Goal: Transaction & Acquisition: Purchase product/service

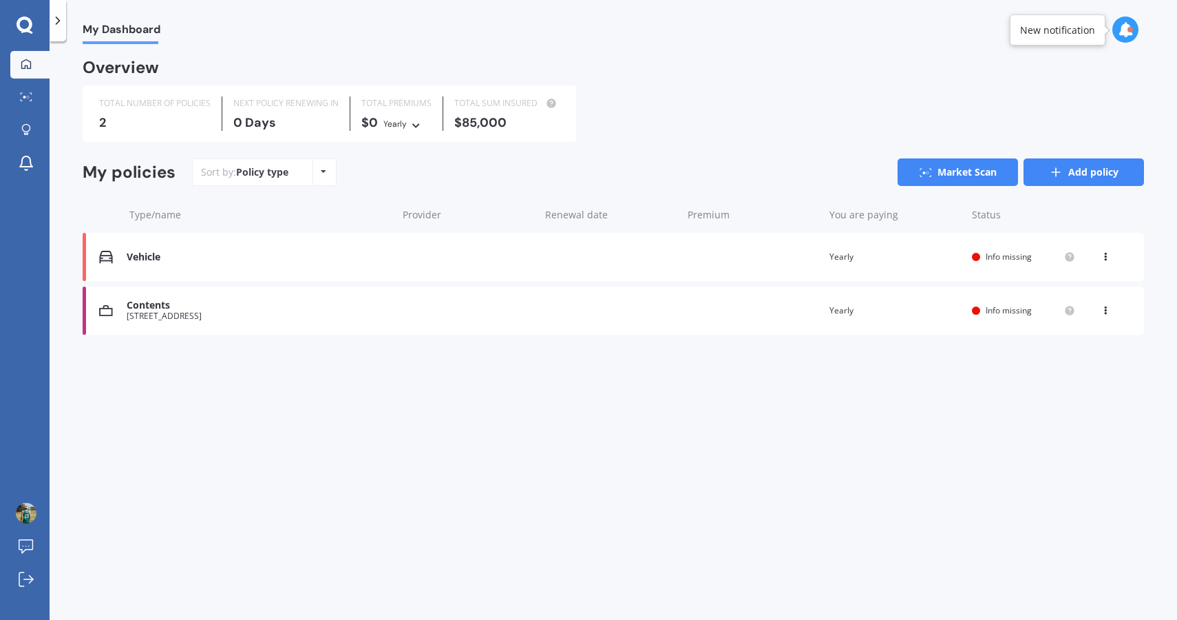
click at [1108, 173] on link "Add policy" at bounding box center [1084, 172] width 120 height 28
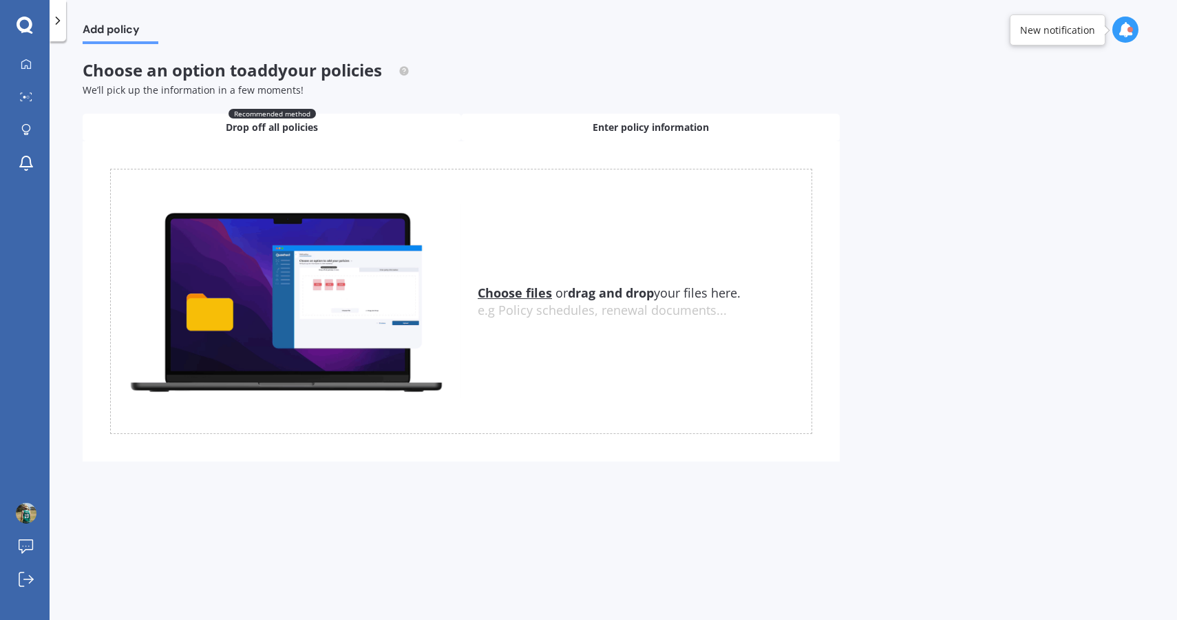
click at [588, 126] on div "Enter policy information" at bounding box center [650, 128] width 379 height 28
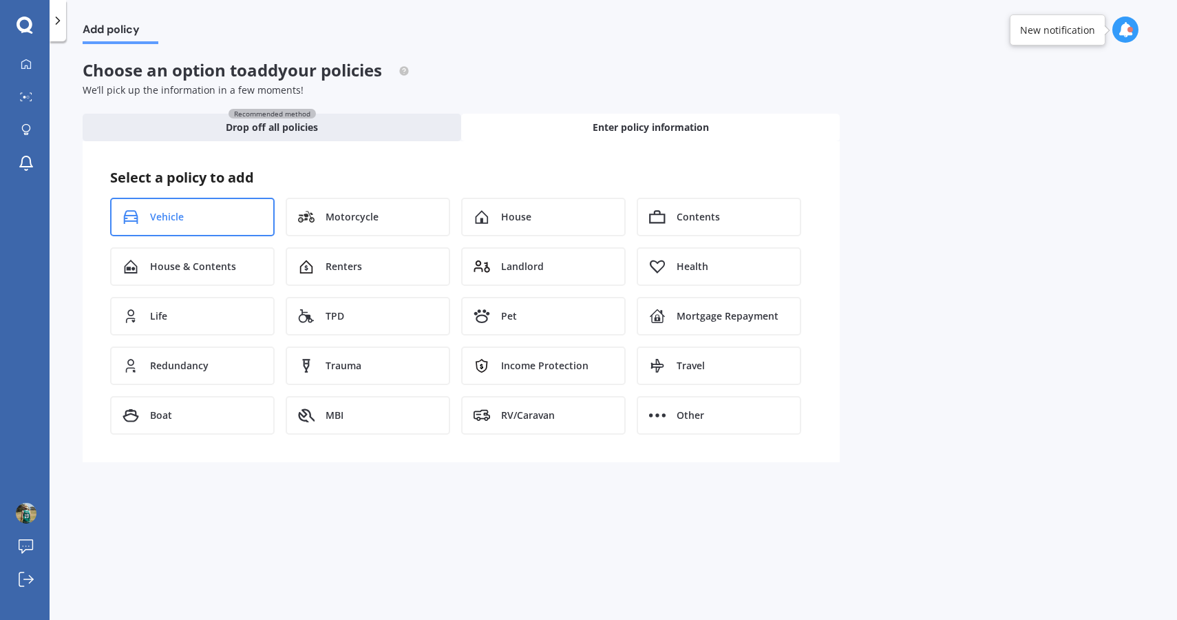
click at [238, 202] on div "Vehicle" at bounding box center [192, 217] width 165 height 39
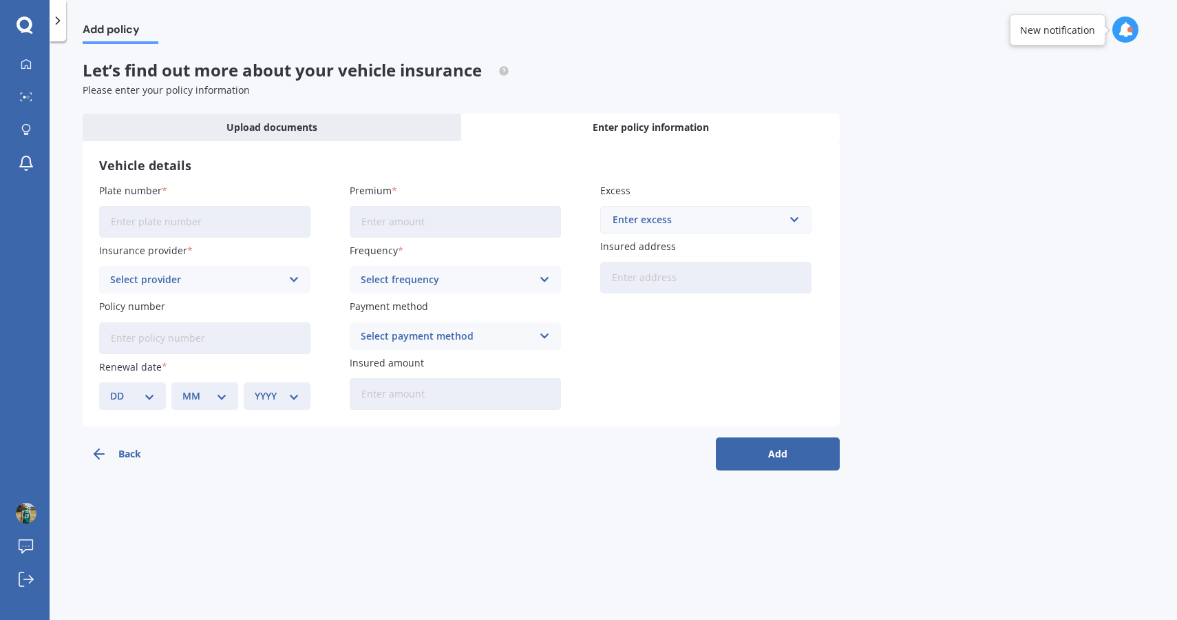
click at [273, 228] on input "Plate number" at bounding box center [204, 222] width 211 height 32
type input "NWK707"
click at [393, 224] on input "Premium" at bounding box center [455, 222] width 211 height 32
click at [435, 183] on label "Premium" at bounding box center [453, 190] width 206 height 14
click at [435, 206] on input "Premium" at bounding box center [455, 222] width 211 height 32
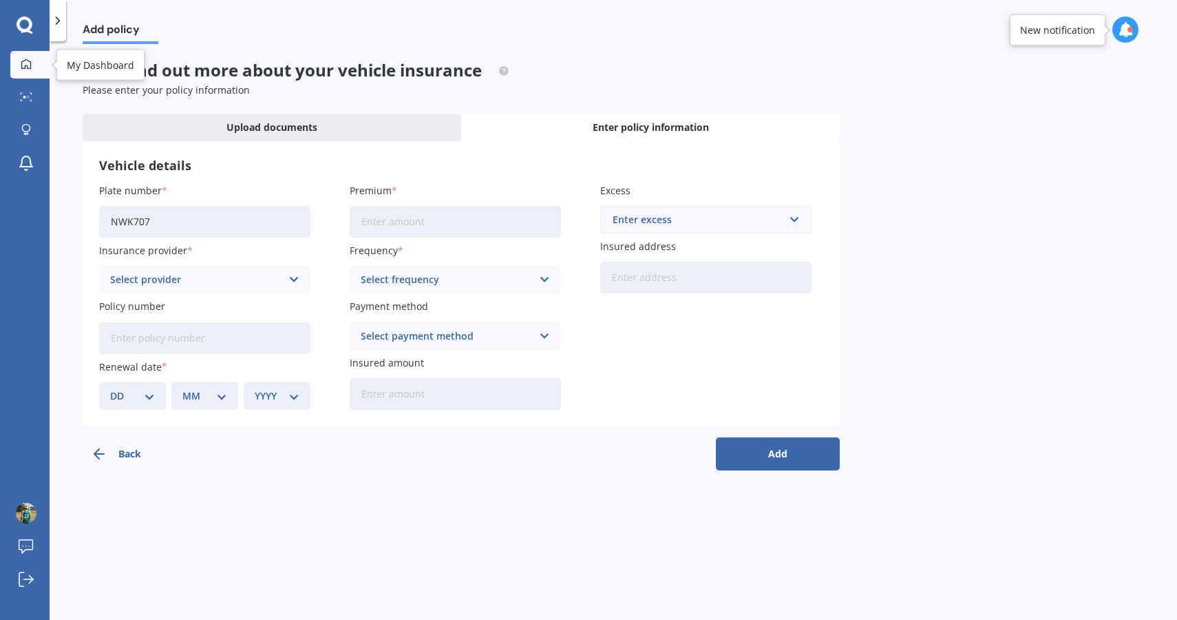
click at [19, 59] on div at bounding box center [26, 65] width 21 height 12
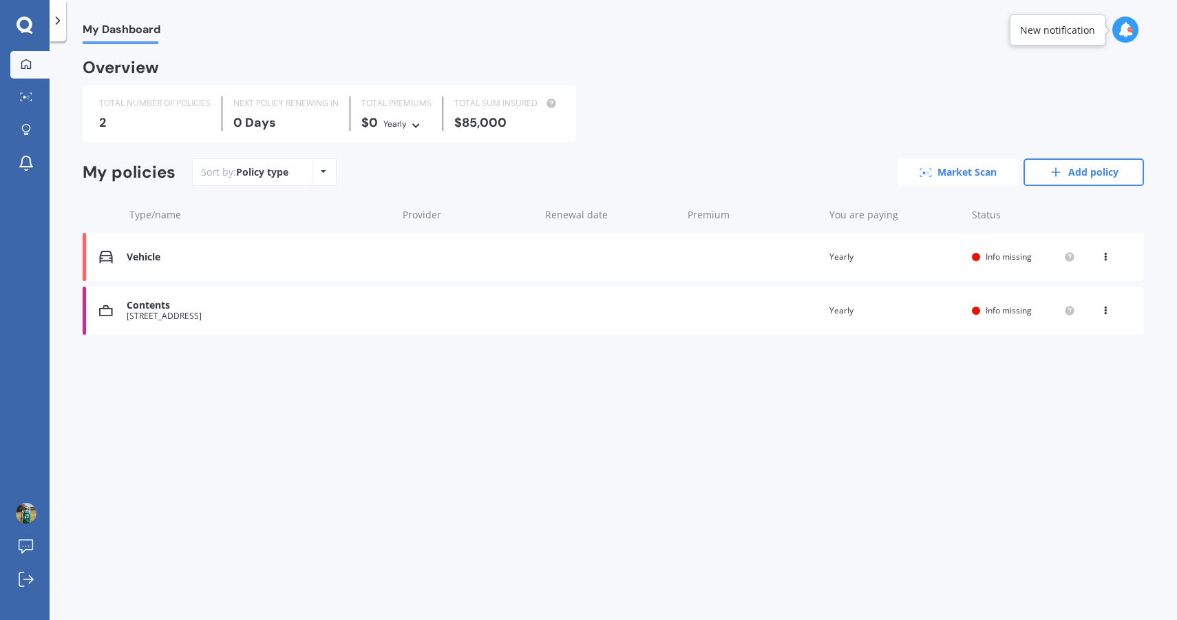
click at [934, 162] on link "Market Scan" at bounding box center [958, 172] width 120 height 28
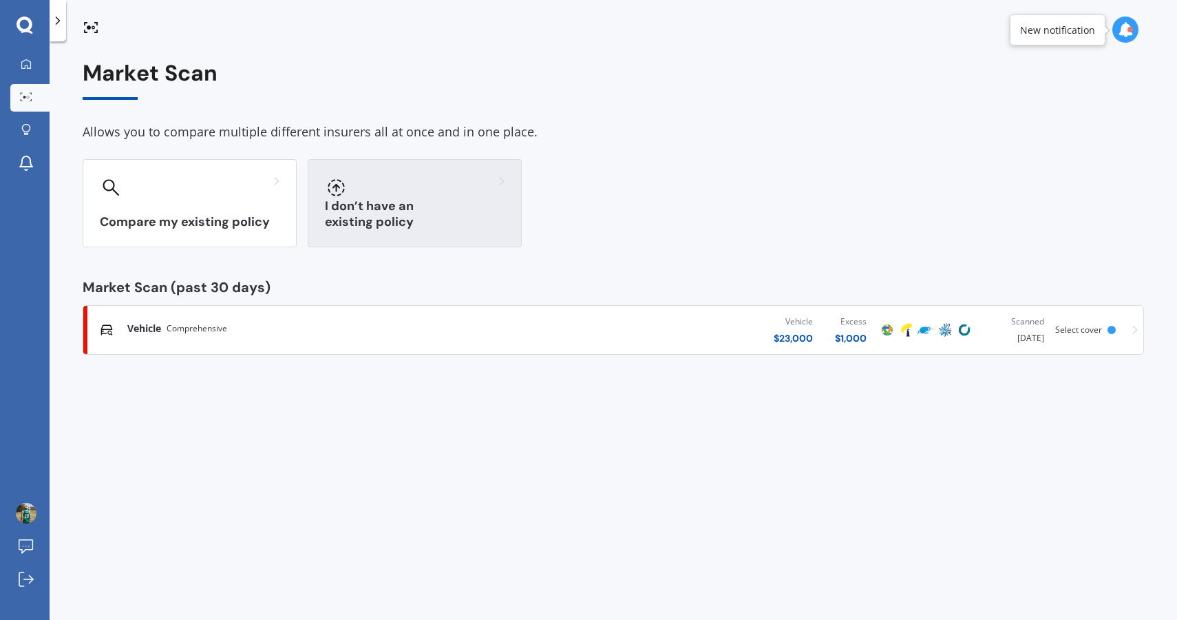
click at [398, 212] on div "I don’t have an existing policy" at bounding box center [415, 203] width 214 height 88
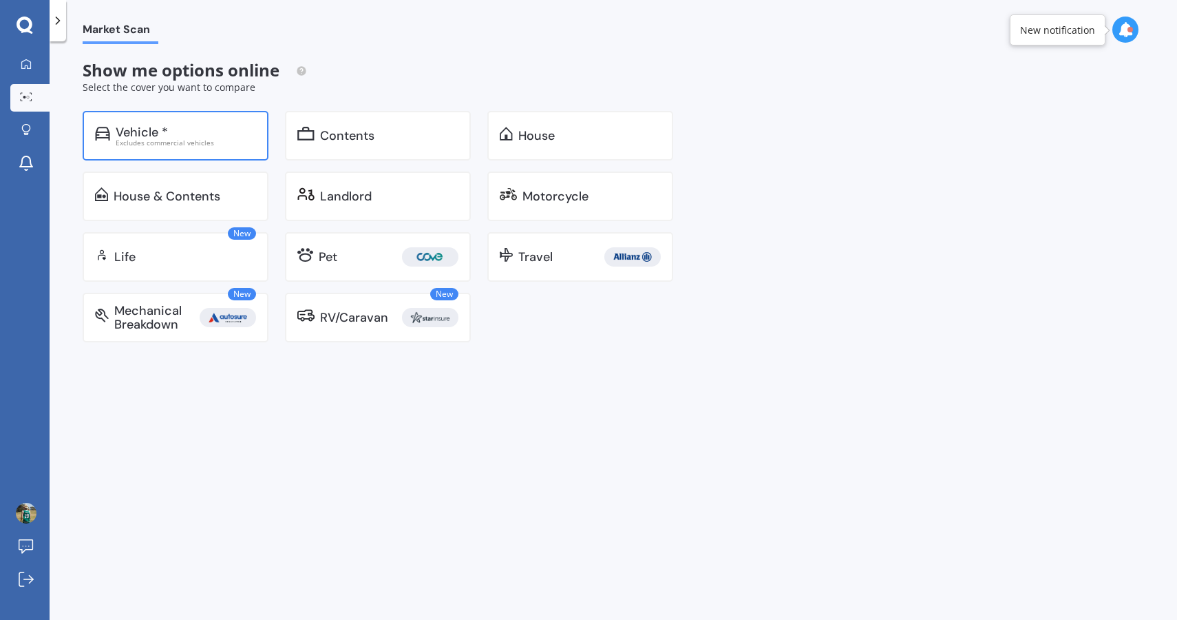
click at [220, 139] on div "Excludes commercial vehicles" at bounding box center [186, 142] width 140 height 7
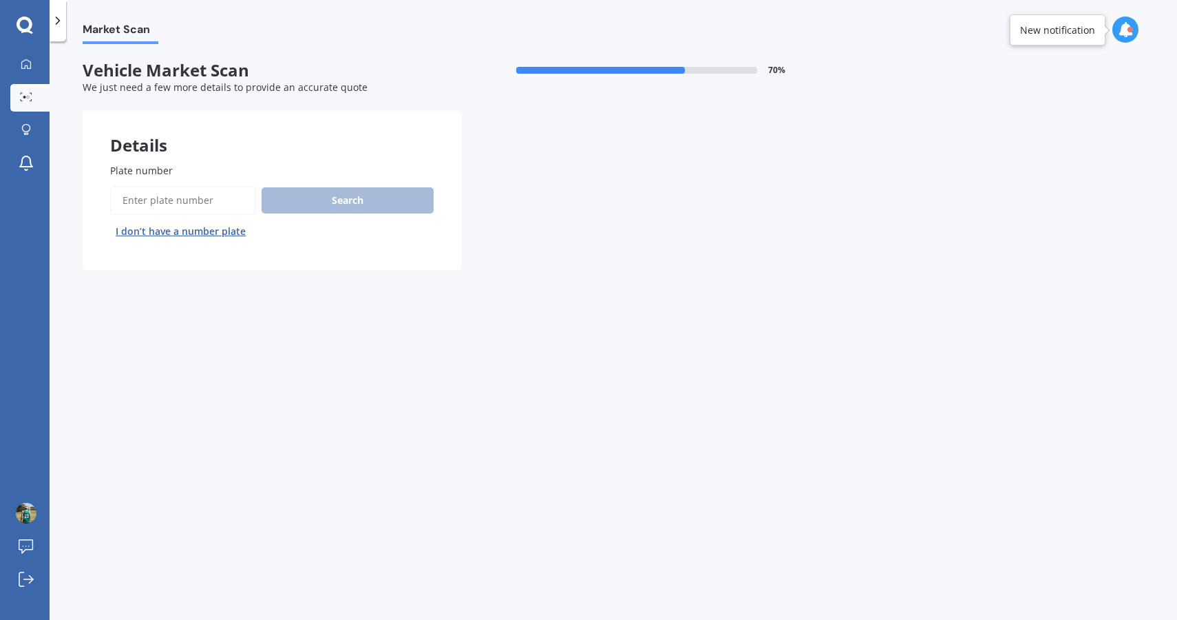
click at [211, 192] on input "Plate number" at bounding box center [183, 200] width 146 height 29
type input "NWK707"
click at [294, 191] on button "Search" at bounding box center [348, 200] width 172 height 26
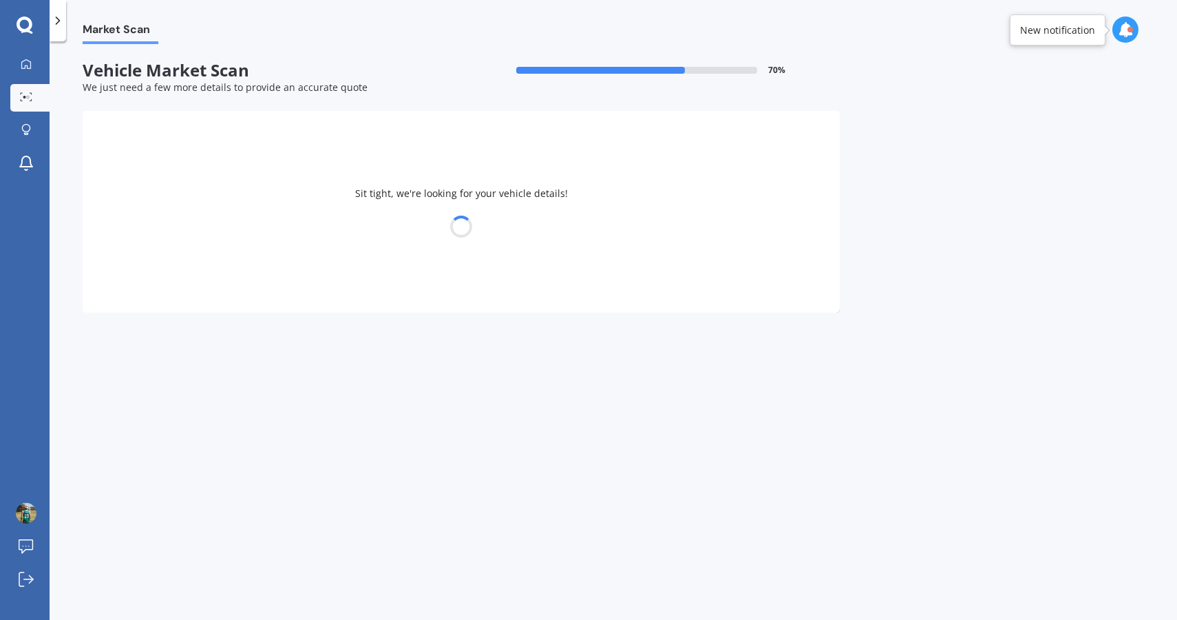
select select "TESLA"
select select "3"
select select "14"
select select "03"
select select "2002"
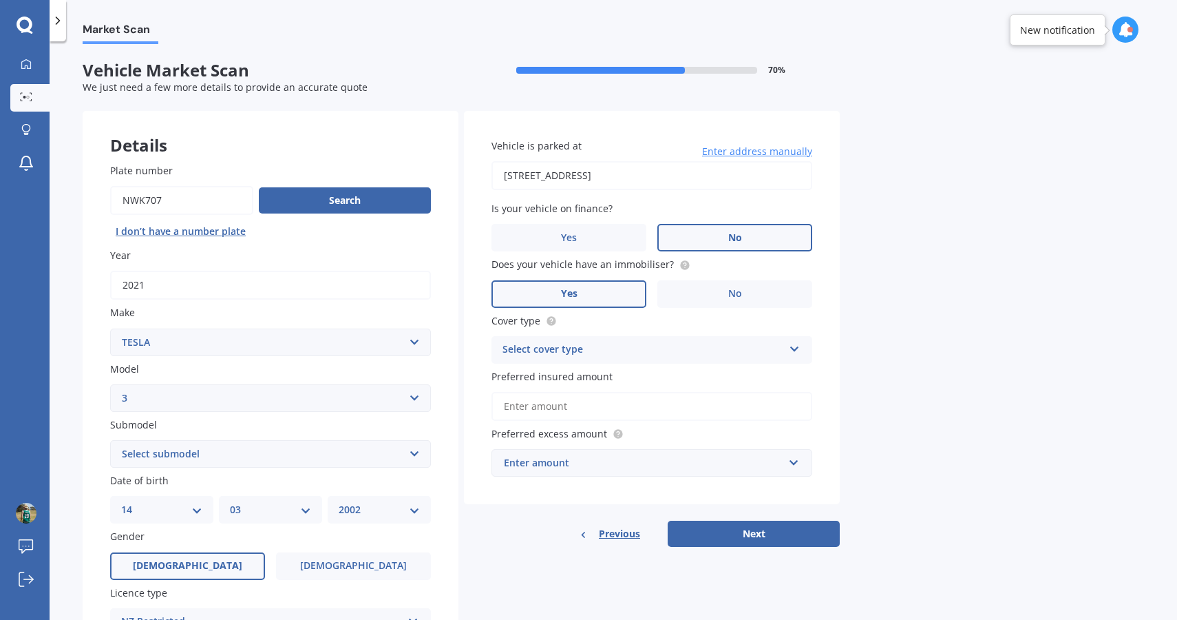
click at [511, 346] on div "Select cover type" at bounding box center [643, 349] width 281 height 17
click at [538, 371] on span "Comprehensive" at bounding box center [539, 376] width 73 height 13
click at [550, 403] on input "Preferred insured amount" at bounding box center [652, 406] width 321 height 29
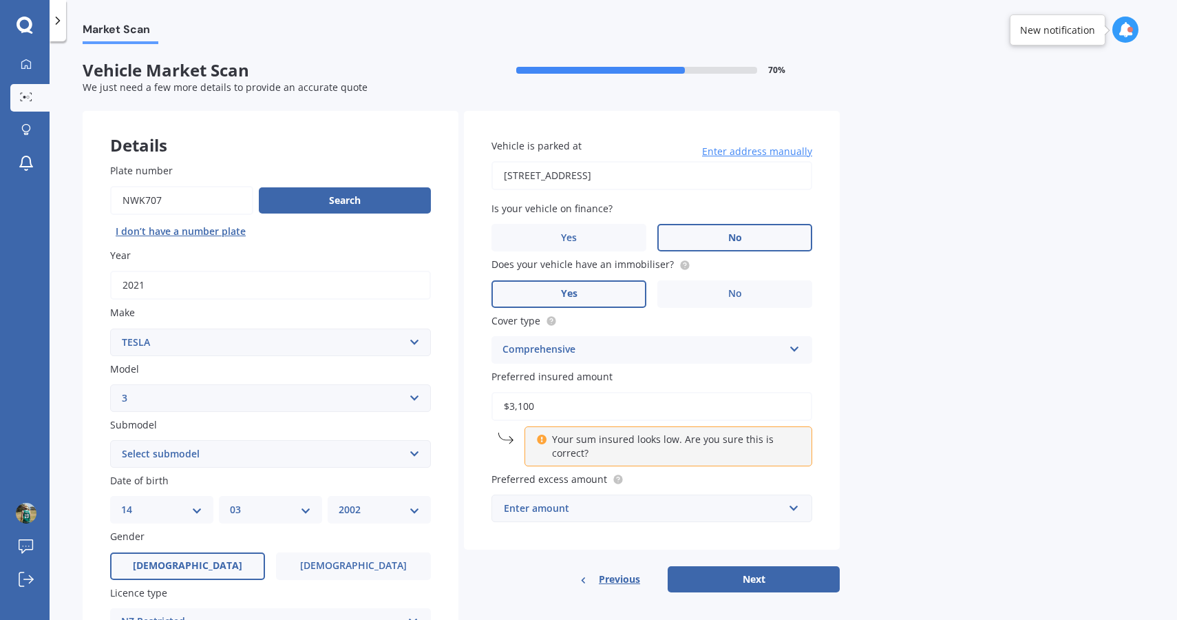
type input "$31,000"
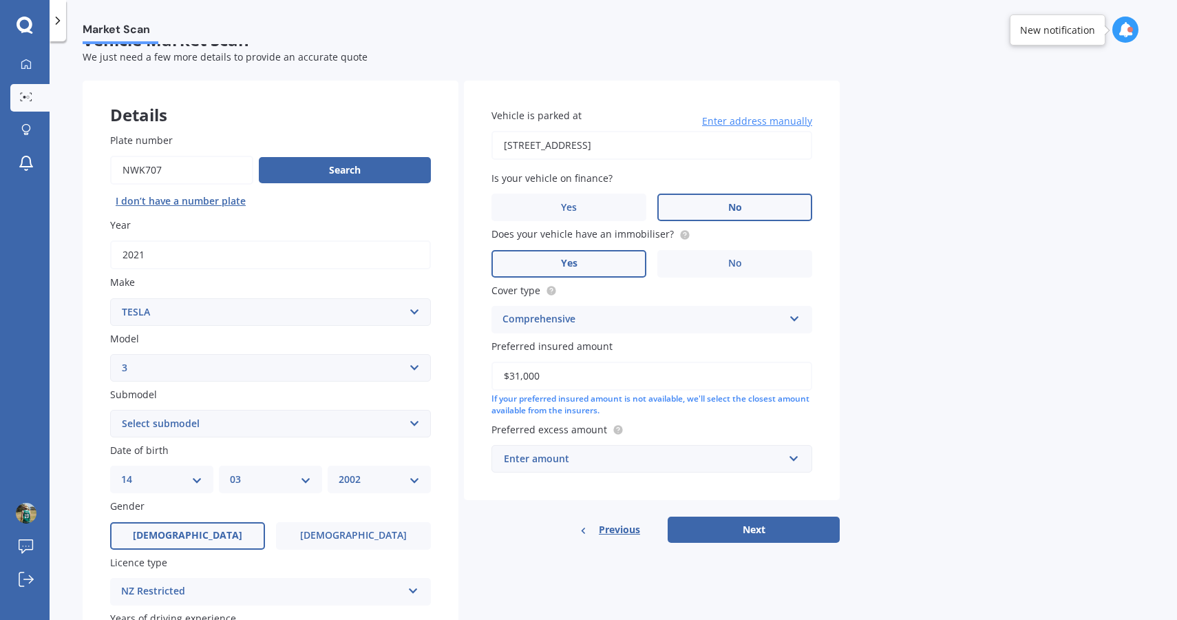
scroll to position [32, 0]
click at [538, 456] on div "Enter amount" at bounding box center [644, 457] width 280 height 15
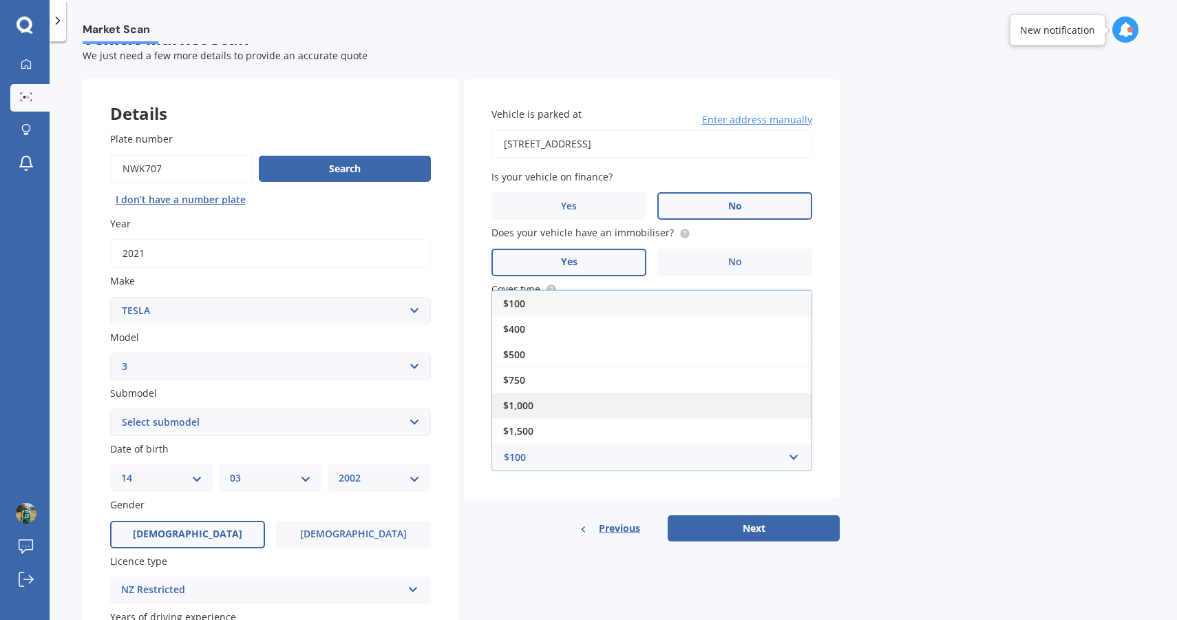
click at [536, 397] on div "$1,000" at bounding box center [651, 404] width 319 height 25
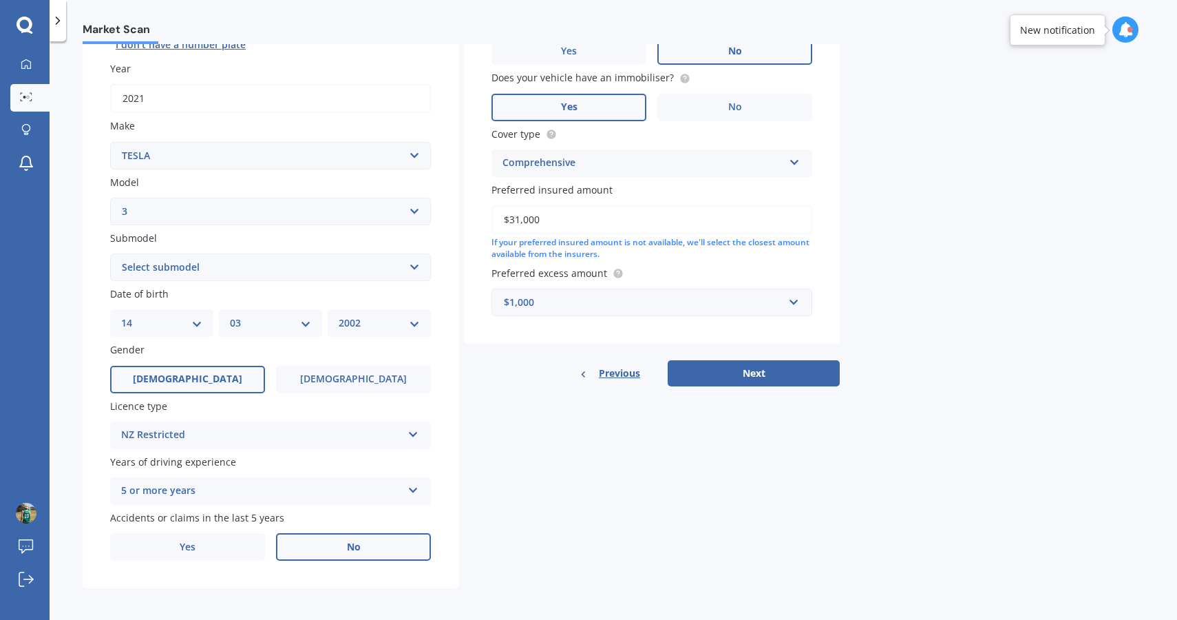
scroll to position [186, 0]
click at [749, 371] on button "Next" at bounding box center [754, 374] width 172 height 26
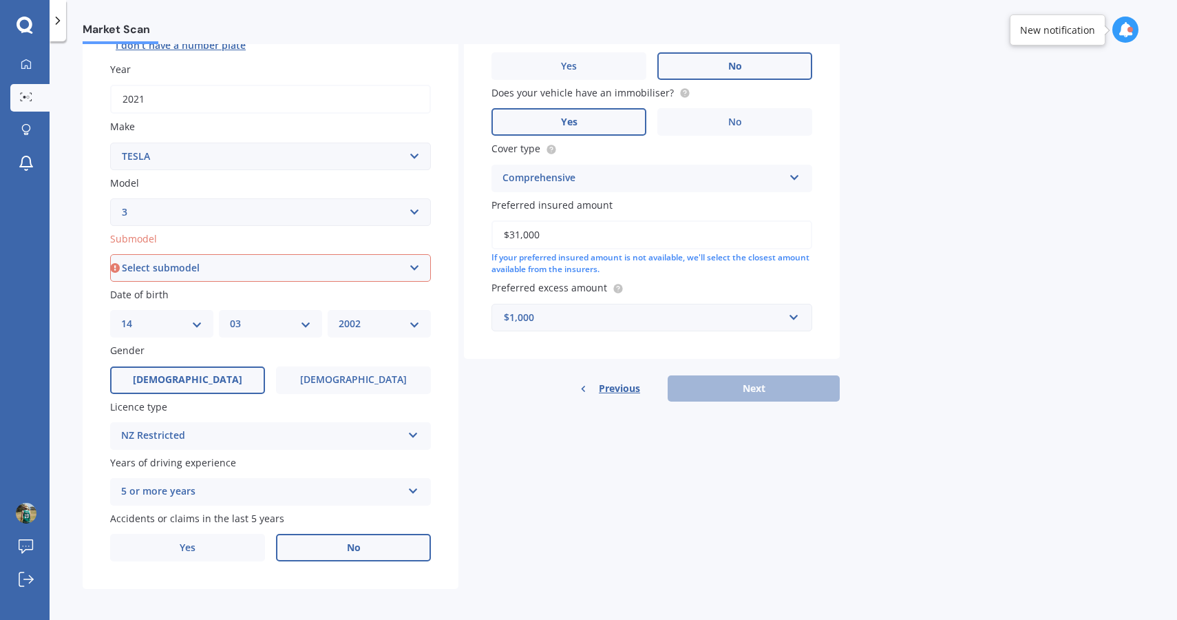
select select "EV"
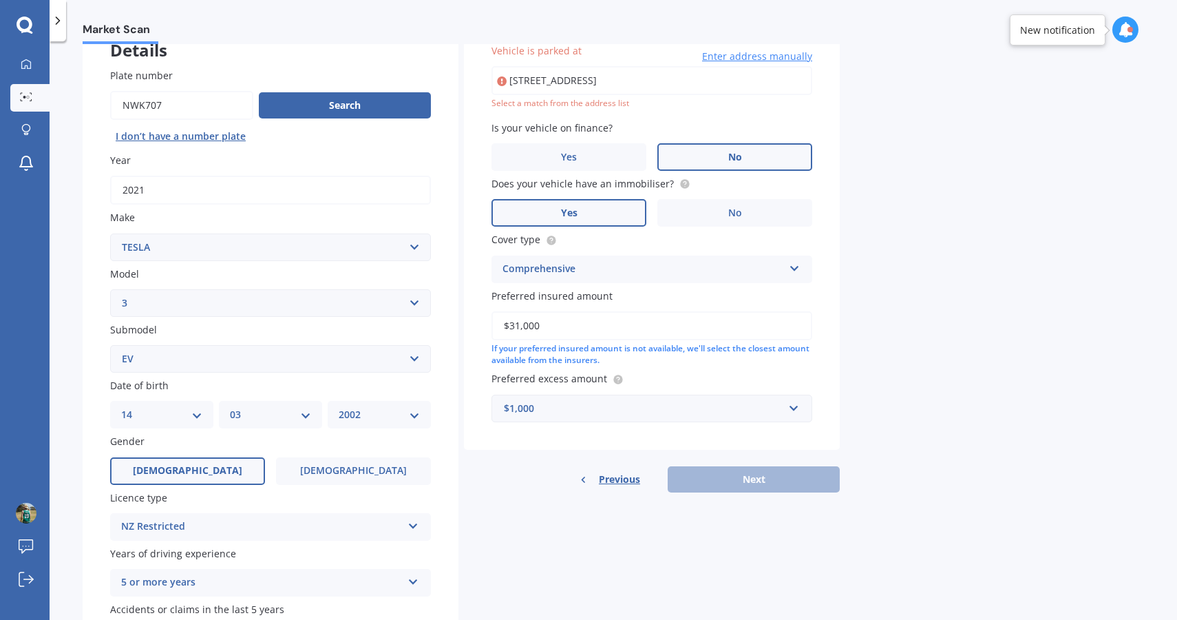
scroll to position [93, 0]
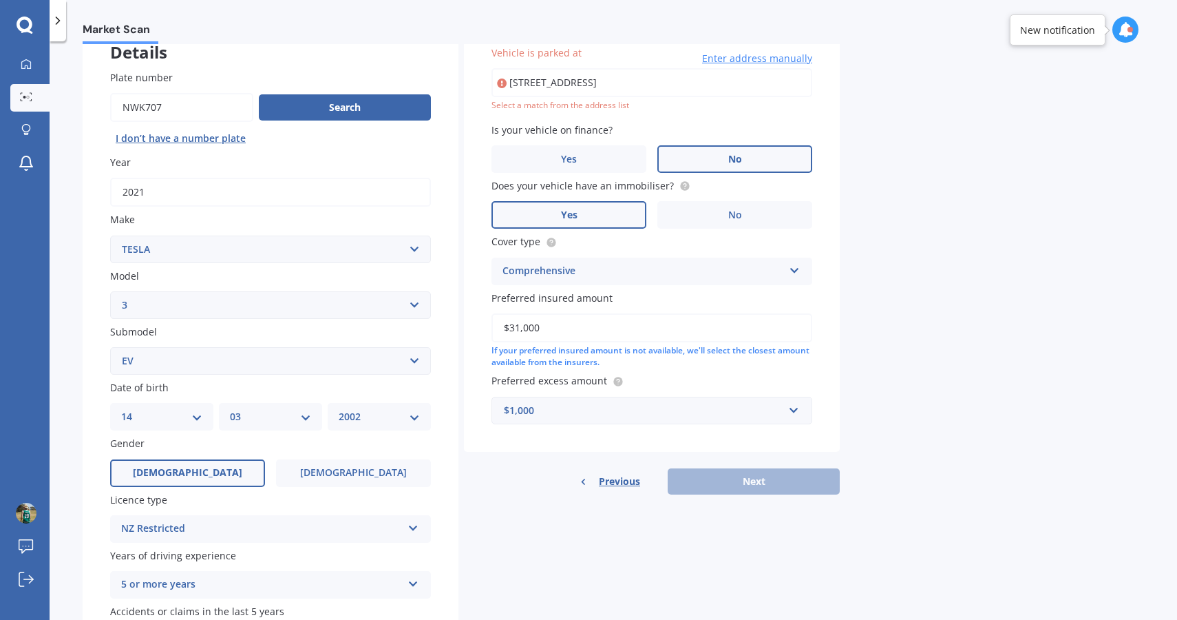
type input "[STREET_ADDRESS]"
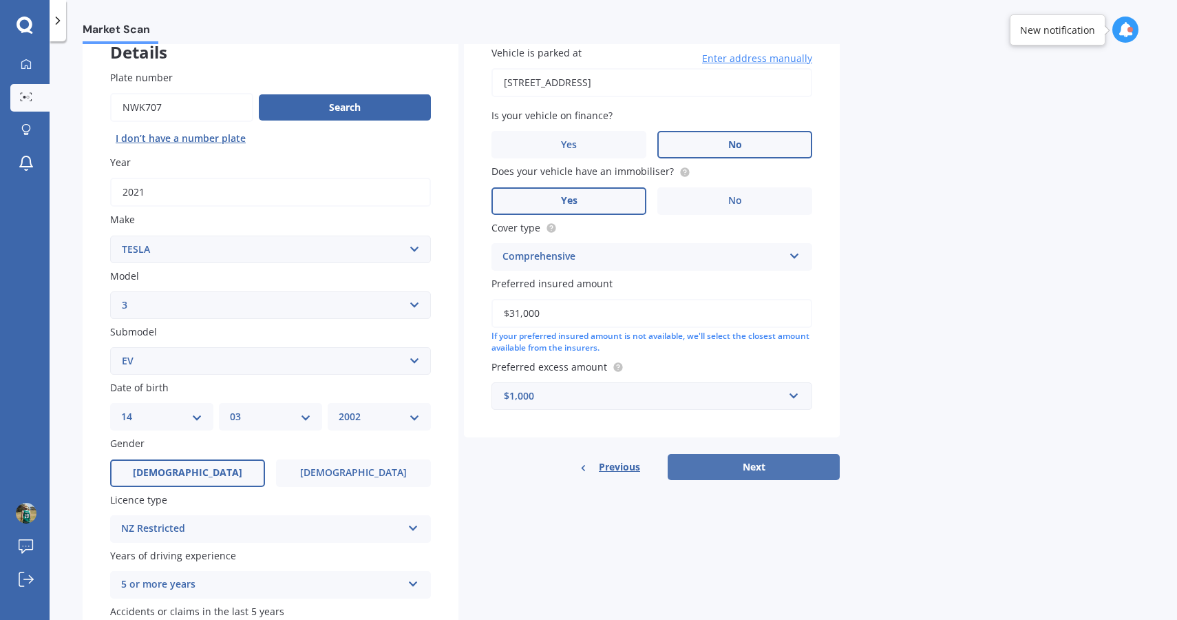
click at [765, 458] on button "Next" at bounding box center [754, 467] width 172 height 26
select select "14"
select select "03"
select select "2002"
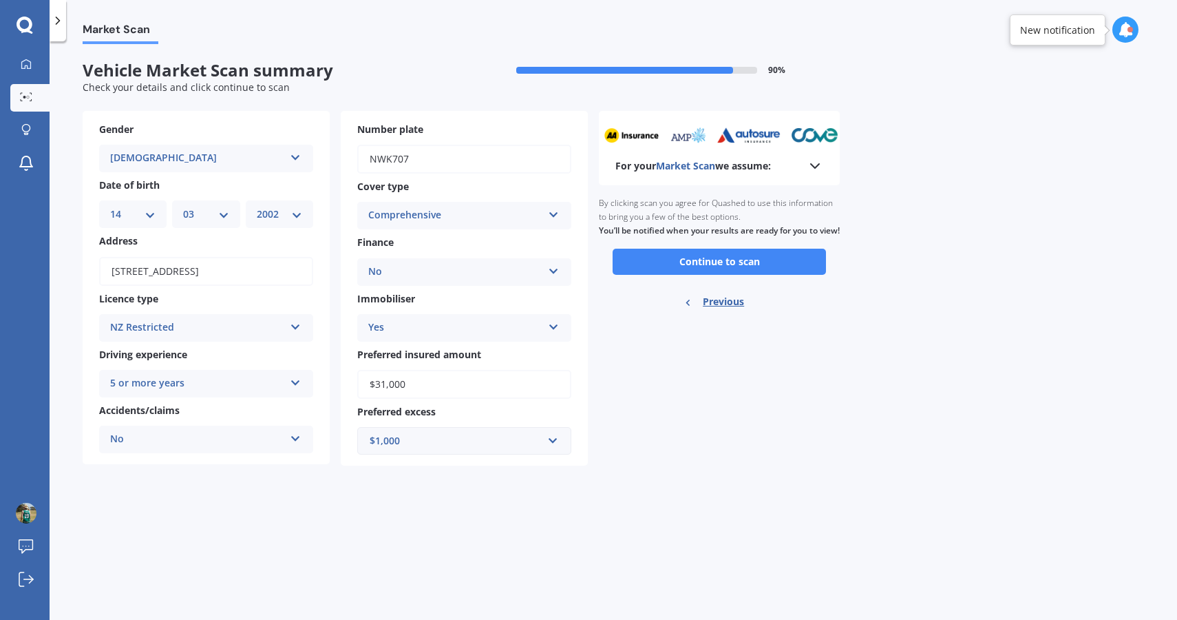
scroll to position [0, 0]
click at [713, 271] on button "Continue to scan" at bounding box center [719, 262] width 213 height 26
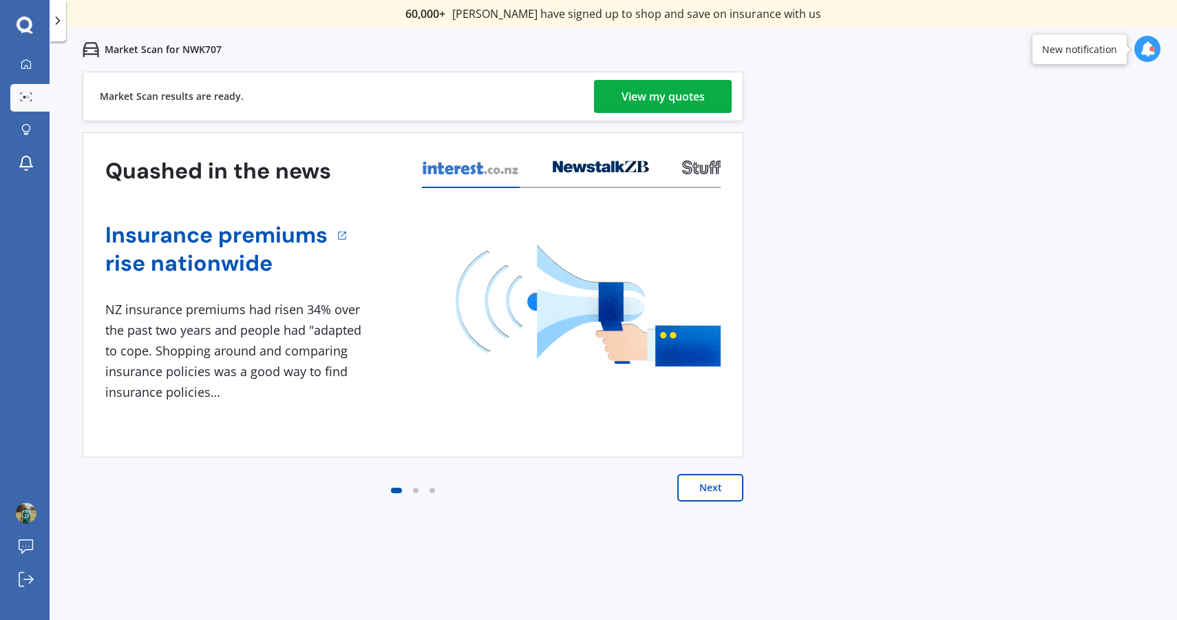
click at [691, 107] on div "View my quotes" at bounding box center [663, 96] width 83 height 33
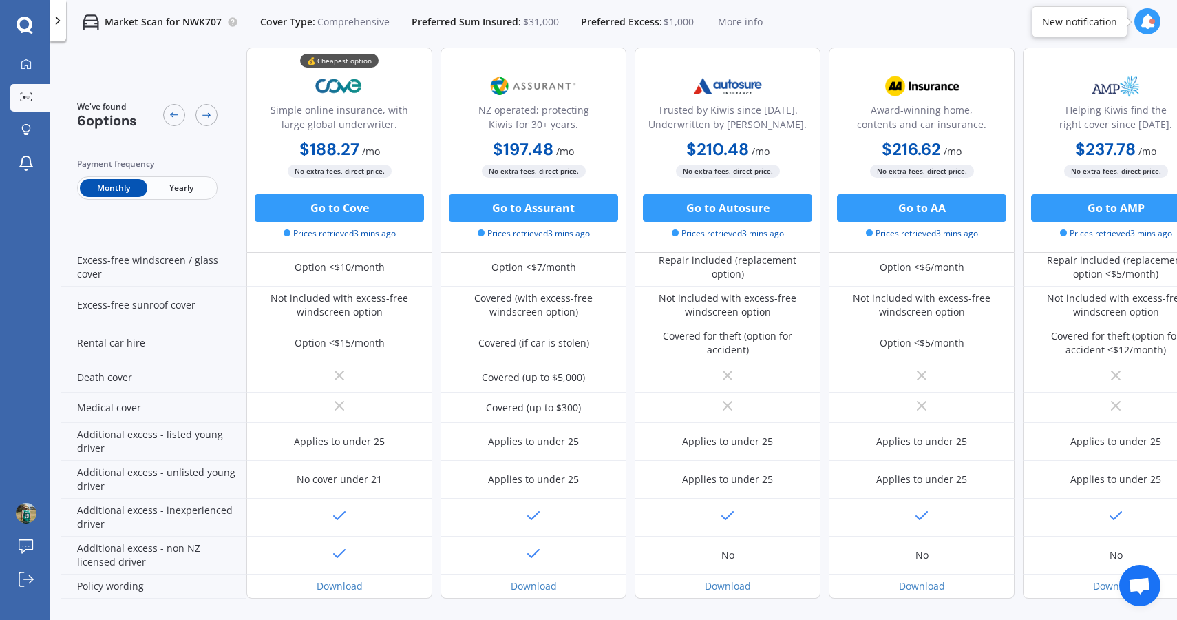
scroll to position [531, 0]
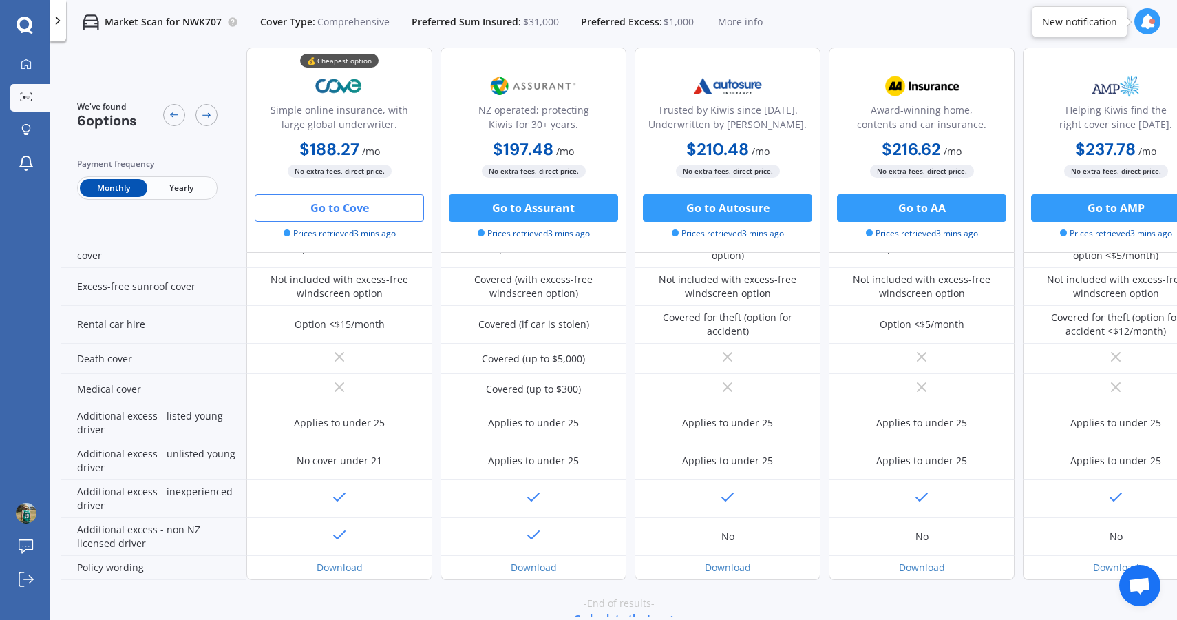
click at [350, 205] on button "Go to Cove" at bounding box center [339, 208] width 169 height 28
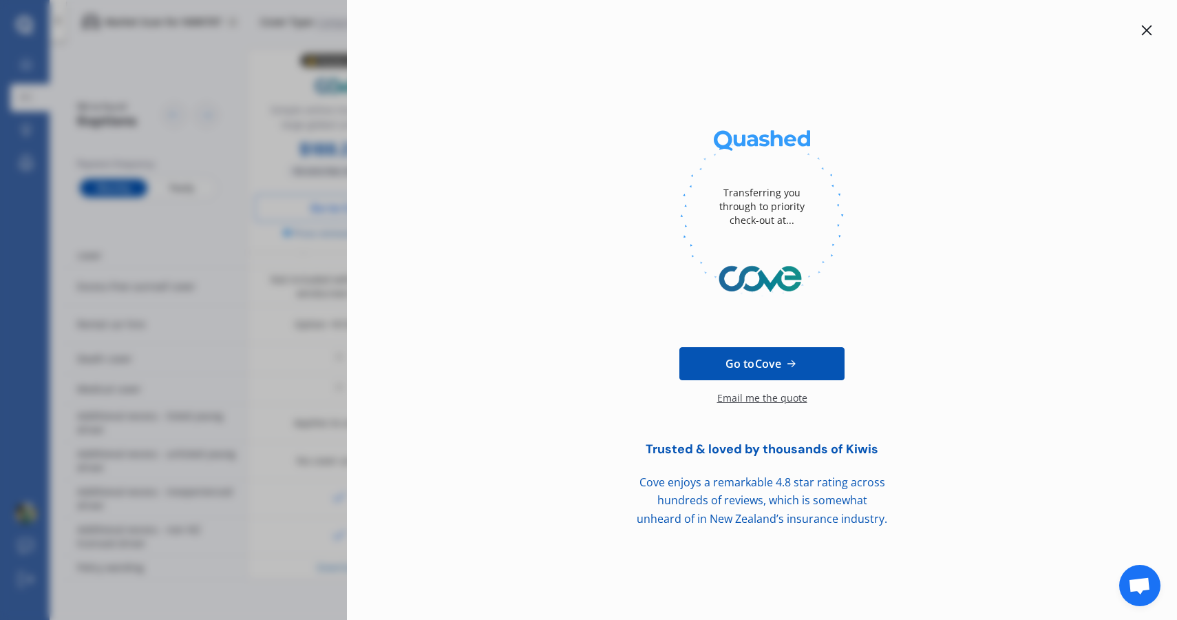
click at [726, 367] on span "Go to Cove" at bounding box center [754, 363] width 56 height 17
click at [1142, 21] on div "Transferring you through to priority check-out at... Go to Cove Email me the qu…" at bounding box center [762, 310] width 830 height 620
click at [1145, 28] on icon at bounding box center [1147, 30] width 10 height 10
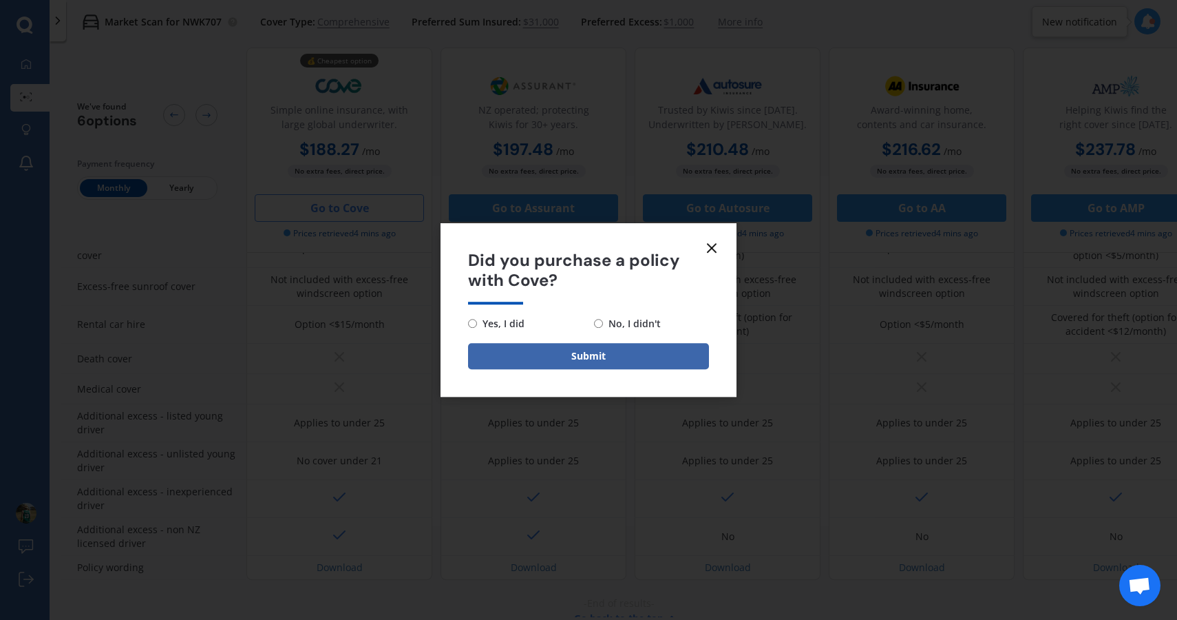
click at [710, 250] on line at bounding box center [712, 248] width 8 height 8
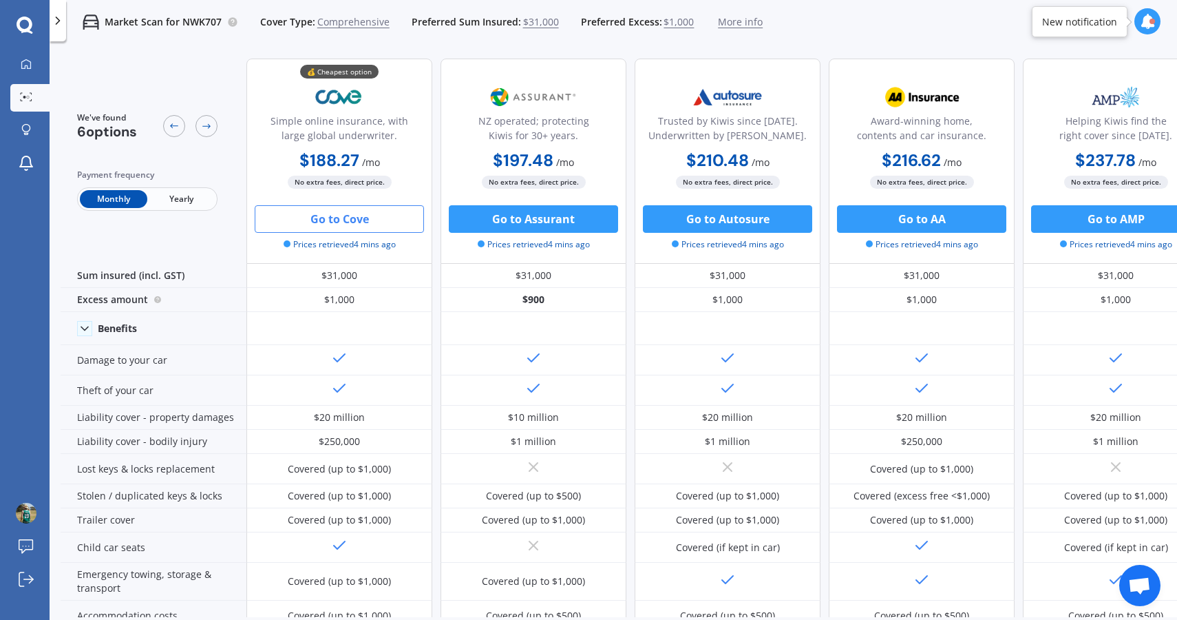
scroll to position [0, 0]
click at [184, 197] on span "Yearly" at bounding box center [180, 199] width 67 height 18
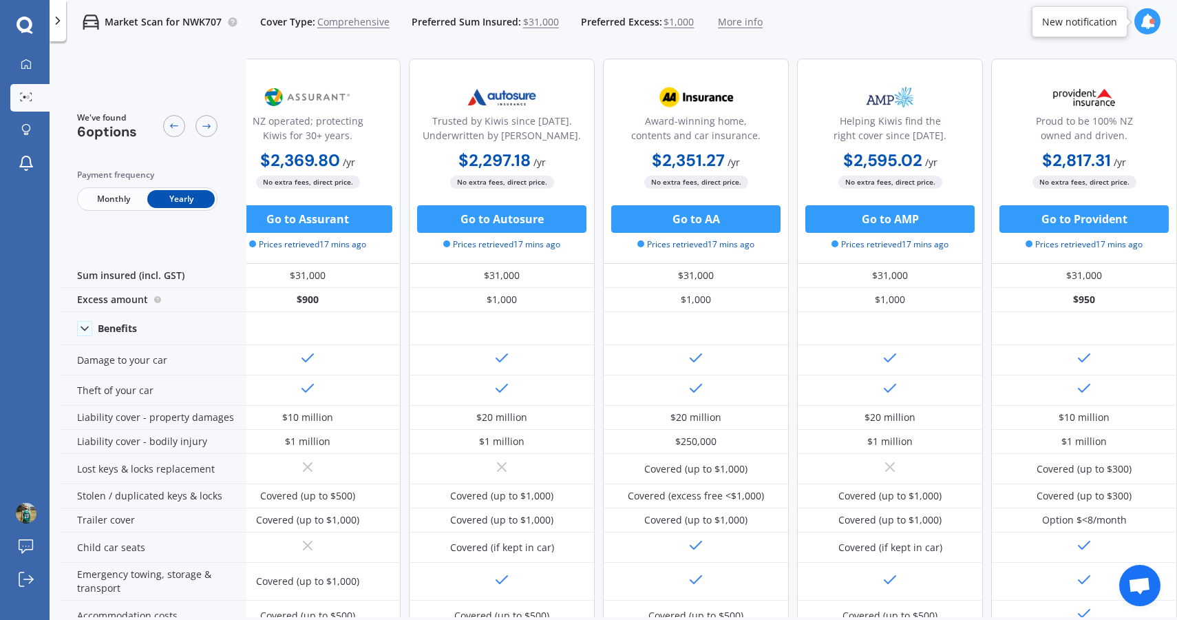
scroll to position [0, 233]
